Goal: Register for event/course

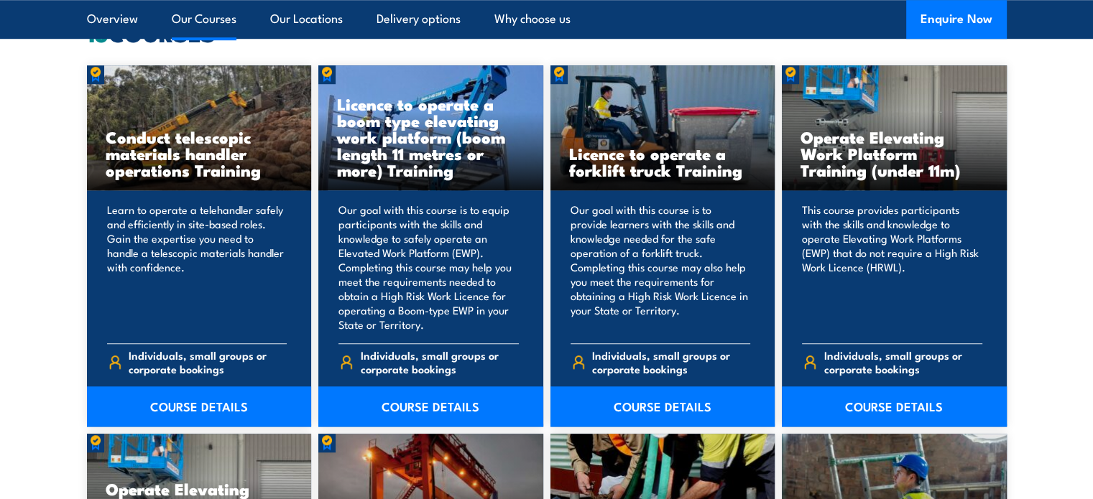
scroll to position [1158, 0]
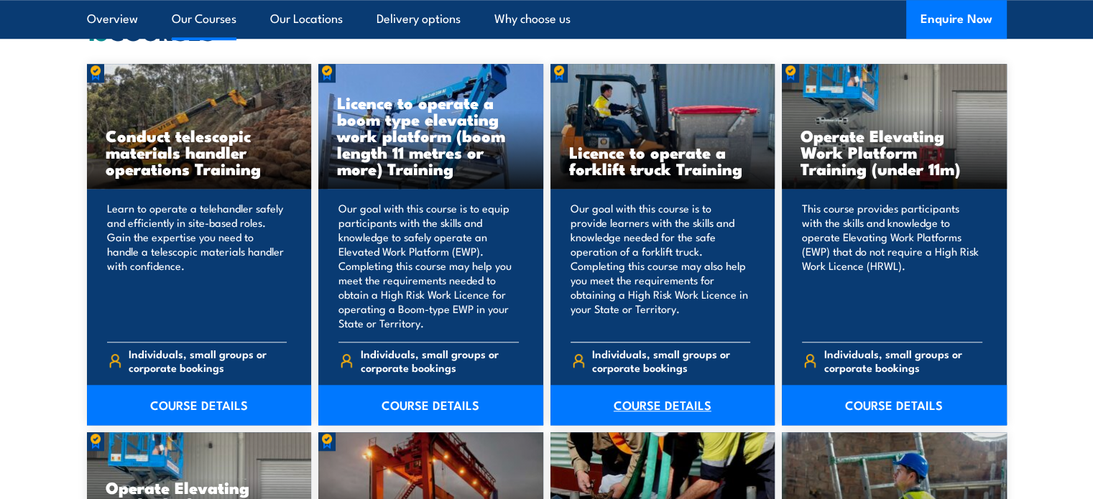
click at [686, 405] on link "COURSE DETAILS" at bounding box center [662, 405] width 225 height 40
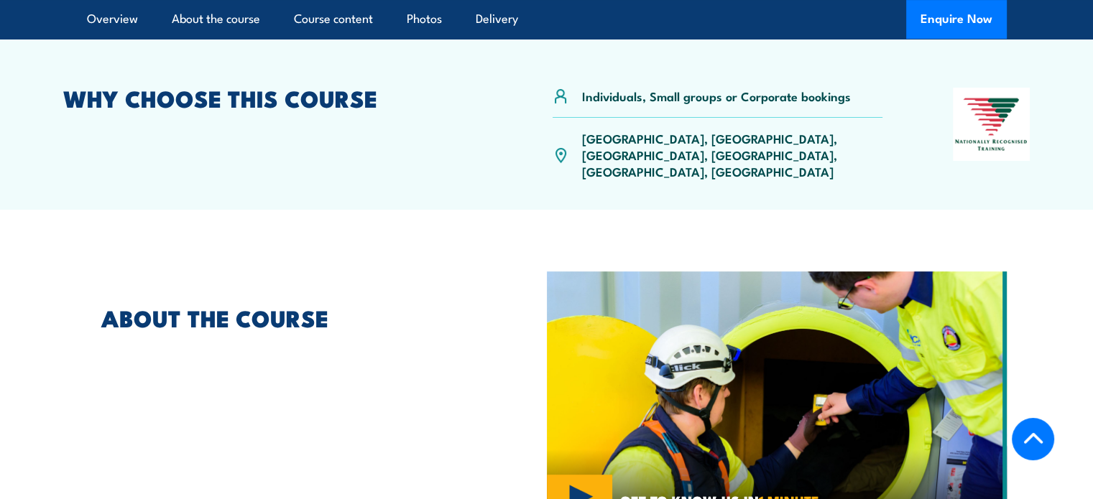
scroll to position [461, 0]
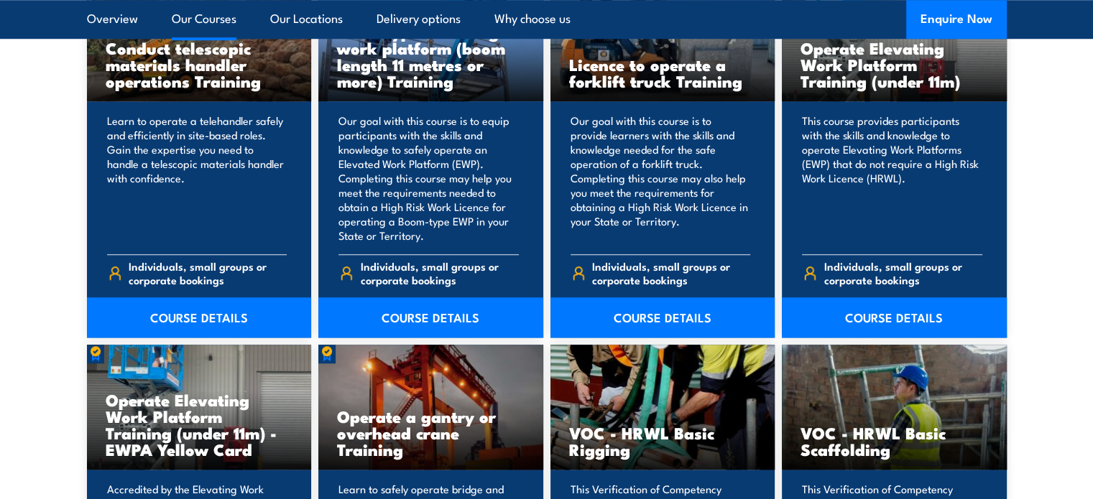
scroll to position [1246, 0]
click at [662, 317] on link "COURSE DETAILS" at bounding box center [662, 317] width 225 height 40
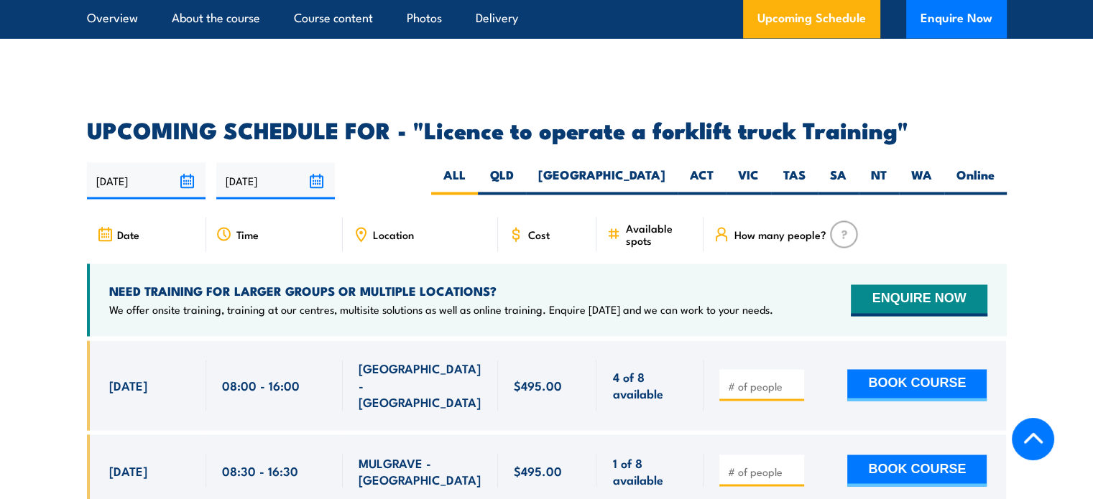
scroll to position [2297, 0]
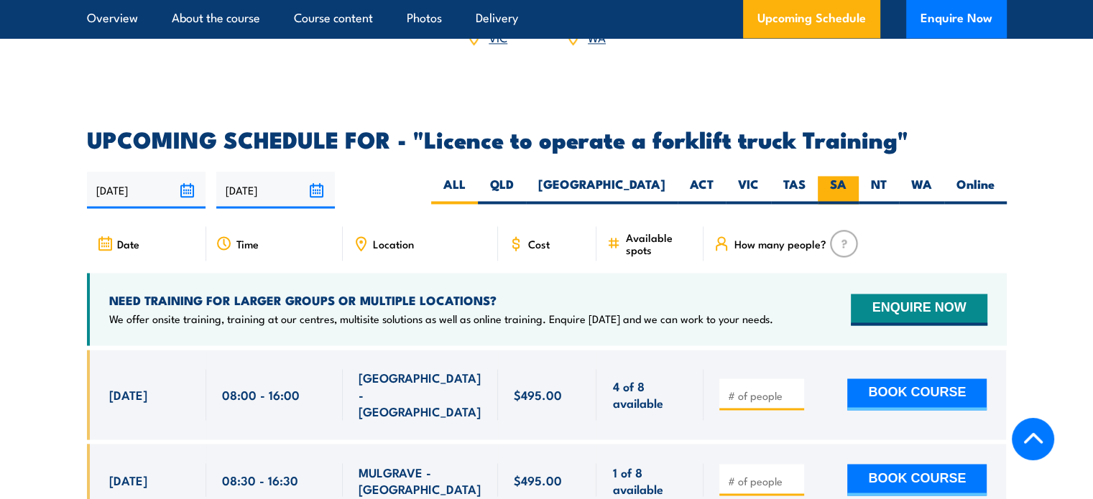
click at [840, 176] on label "SA" at bounding box center [837, 190] width 41 height 28
click at [846, 176] on input "SA" at bounding box center [850, 180] width 9 height 9
radio input "true"
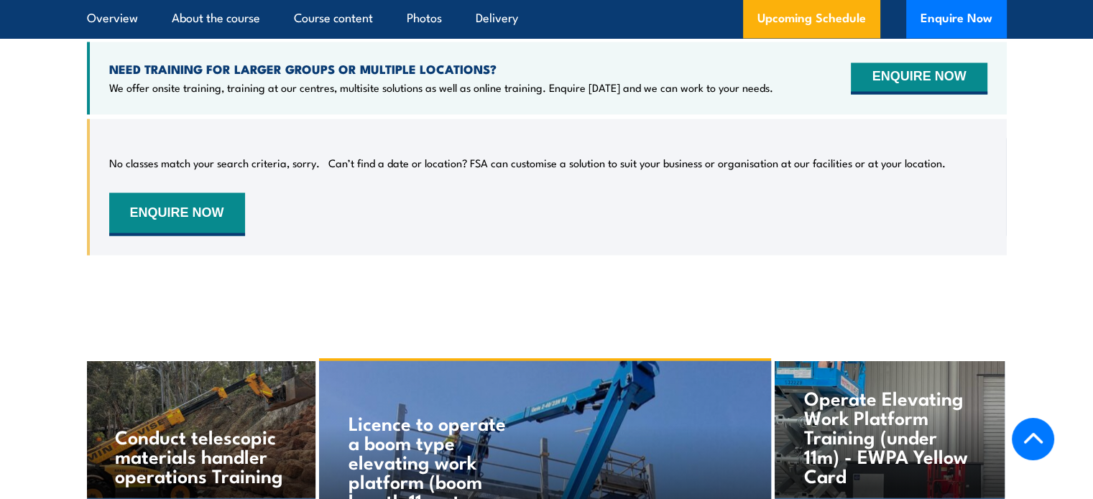
scroll to position [2523, 0]
